Goal: Transaction & Acquisition: Purchase product/service

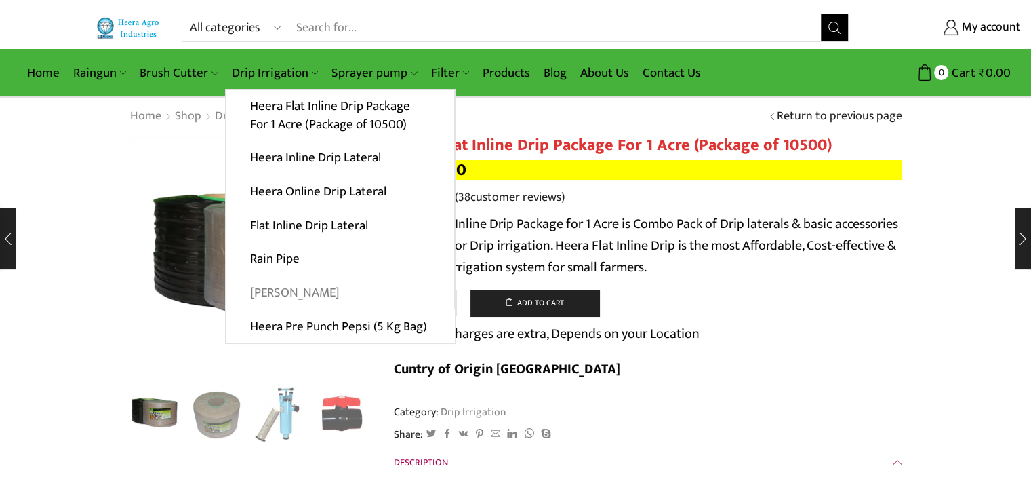
click at [279, 288] on link "[PERSON_NAME]" at bounding box center [340, 293] width 229 height 34
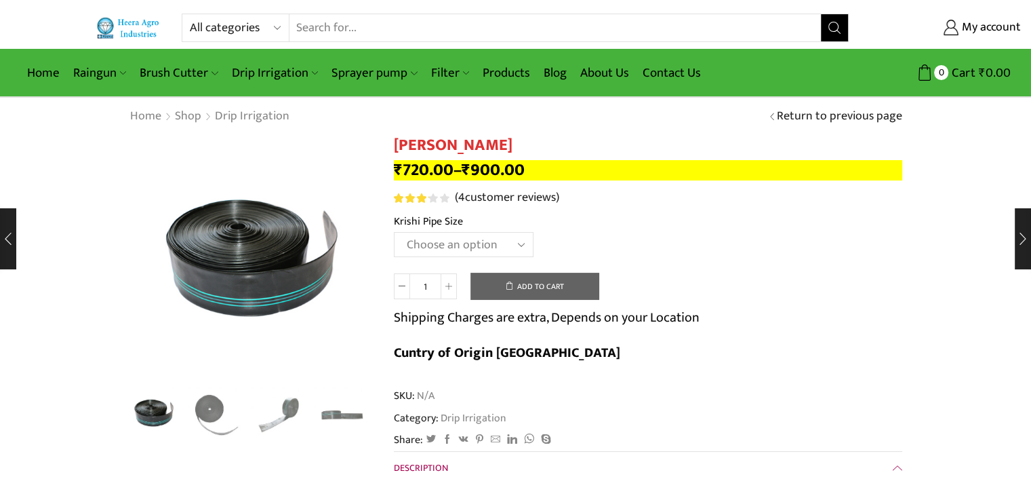
click at [504, 238] on select "Choose an option 10 Kg - 300'ft 8 Kg - 200'ft" at bounding box center [464, 244] width 140 height 25
click at [394, 232] on select "Choose an option 10 Kg - 300'ft 8 Kg - 200'ft" at bounding box center [464, 244] width 140 height 25
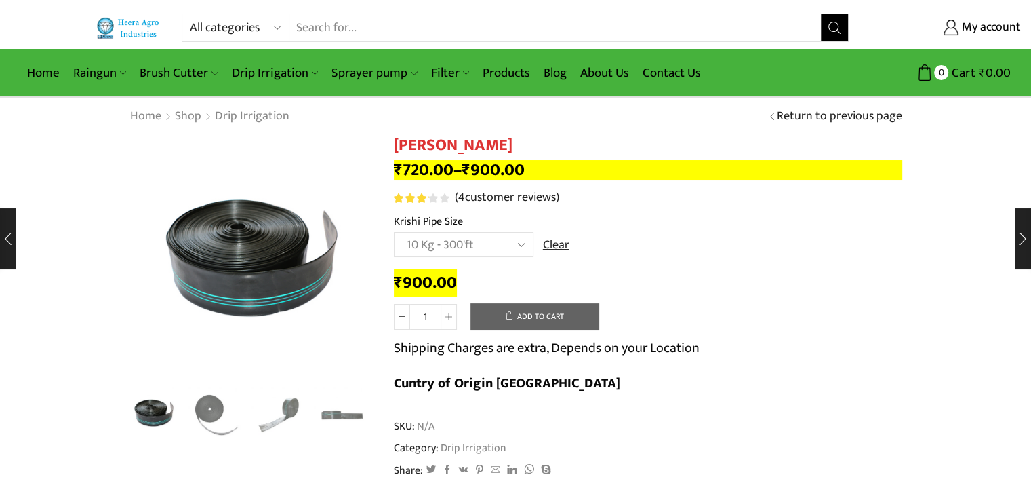
click at [639, 240] on td "Choose an option 10 Kg - 300'ft 8 Kg - 200'ft Clear" at bounding box center [648, 250] width 509 height 37
click at [494, 247] on select "Choose an option 10 Kg - 300'ft 8 Kg - 200'ft" at bounding box center [464, 244] width 140 height 25
click at [394, 232] on select "Choose an option 10 Kg - 300'ft 8 Kg - 200'ft" at bounding box center [464, 244] width 140 height 25
click at [670, 220] on th "Krishi Pipe Size" at bounding box center [648, 223] width 509 height 20
click at [511, 244] on select "Choose an option 10 Kg - 300'ft 8 Kg - 200'ft" at bounding box center [464, 244] width 140 height 25
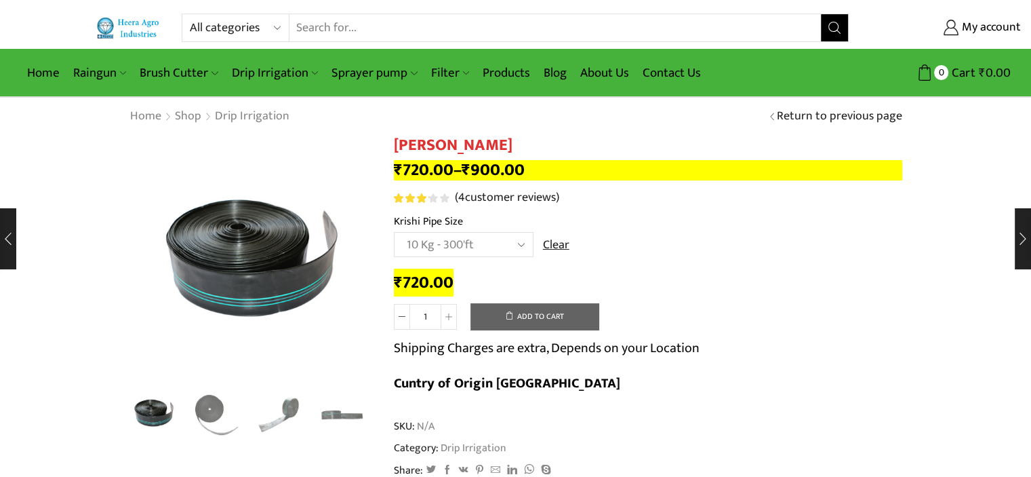
click at [394, 232] on select "Choose an option 10 Kg - 300'ft 8 Kg - 200'ft" at bounding box center [464, 244] width 140 height 25
select select "10-kg-300ft"
click at [713, 224] on th "Krishi Pipe Size" at bounding box center [648, 223] width 509 height 20
